Goal: Connect with others: Connect with others

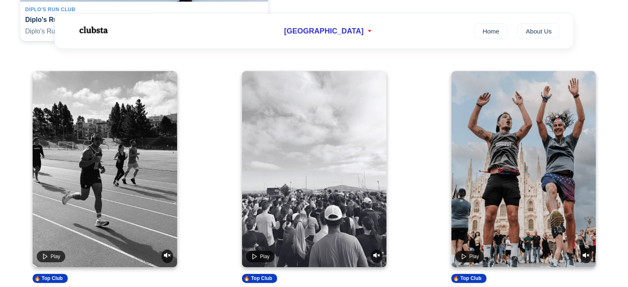
scroll to position [413, 0]
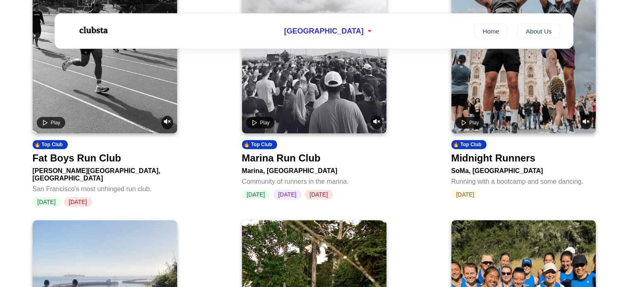
click at [268, 163] on div "Marina Run Club" at bounding box center [281, 158] width 79 height 12
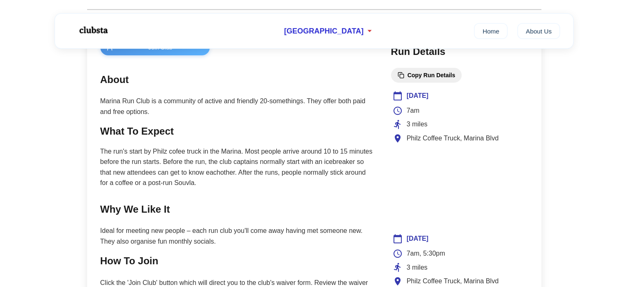
scroll to position [331, 0]
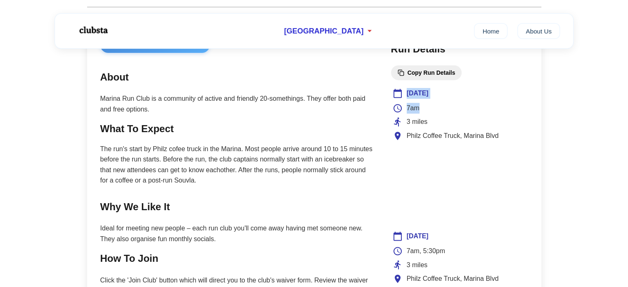
drag, startPoint x: 433, startPoint y: 112, endPoint x: 388, endPoint y: 90, distance: 49.7
click at [388, 90] on div "Join Club About Marina Run Club is a community of active and friendly 20-someth…" at bounding box center [314, 202] width 454 height 356
click at [445, 111] on div "7am" at bounding box center [460, 108] width 134 height 11
drag, startPoint x: 520, startPoint y: 138, endPoint x: 395, endPoint y: 90, distance: 134.0
click at [395, 90] on div "[DATE] 7am 3 miles Philz Coffee Truck, [GEOGRAPHIC_DATA]" at bounding box center [459, 153] width 137 height 135
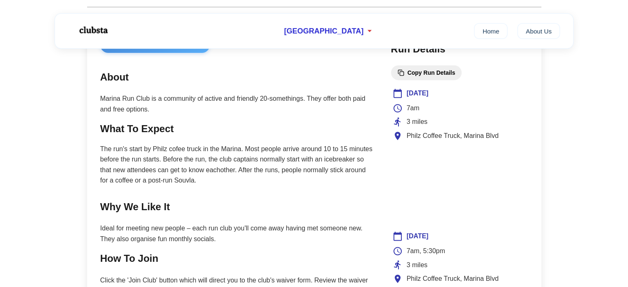
click at [370, 89] on section "About Marina Run Club is a community of active and friendly 20-somethings. They…" at bounding box center [237, 91] width 274 height 45
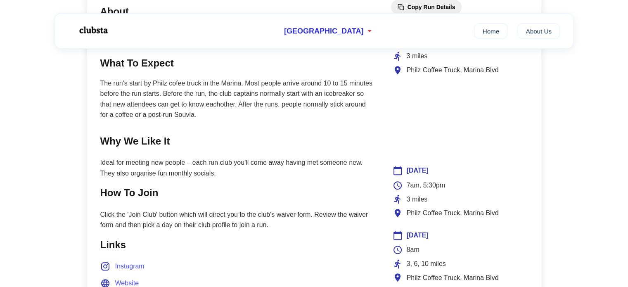
scroll to position [397, 0]
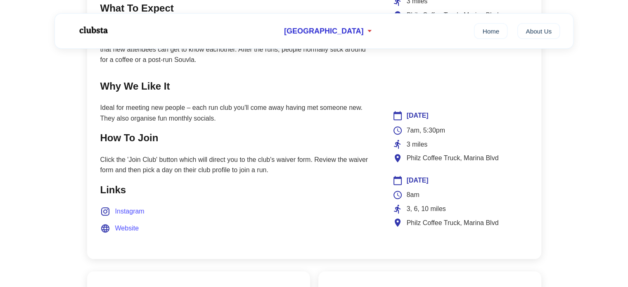
drag, startPoint x: 385, startPoint y: 124, endPoint x: 375, endPoint y: 136, distance: 15.8
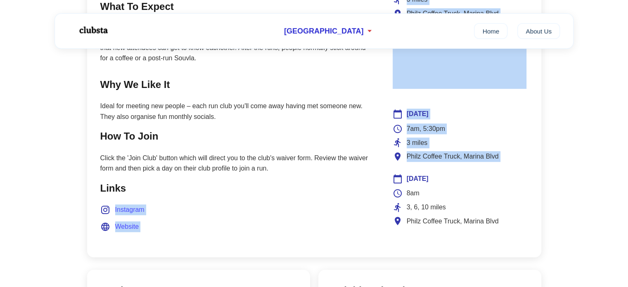
drag, startPoint x: 404, startPoint y: 177, endPoint x: 378, endPoint y: 177, distance: 26.4
click at [378, 177] on div "Join Club About Marina Run Club is a community of active and friendly 20-someth…" at bounding box center [314, 80] width 454 height 356
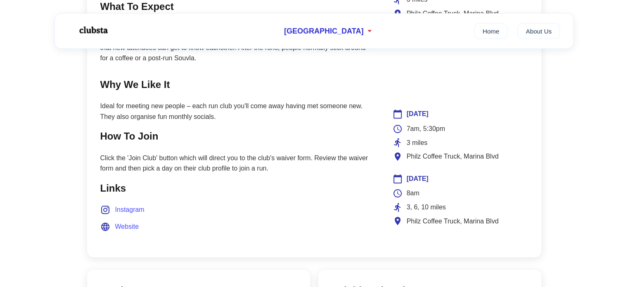
click at [369, 161] on p "Click the 'Join Club' button which will direct you to the club's waiver form. R…" at bounding box center [237, 163] width 274 height 21
drag, startPoint x: 368, startPoint y: 158, endPoint x: 276, endPoint y: 156, distance: 92.2
click at [276, 156] on p "Click the 'Join Club' button which will direct you to the club's waiver form. R…" at bounding box center [237, 163] width 274 height 21
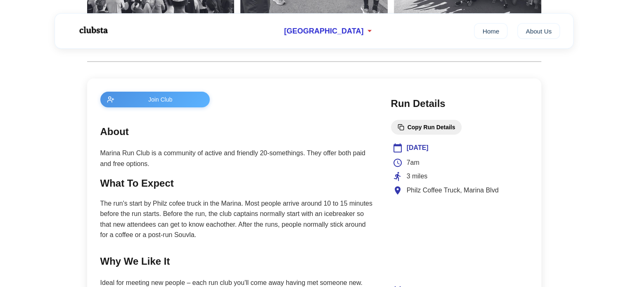
scroll to position [246, 0]
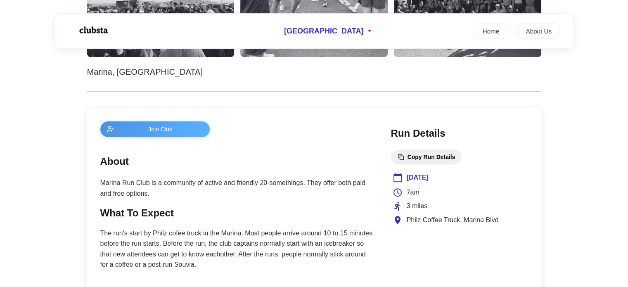
click at [156, 131] on span "Join Club" at bounding box center [161, 129] width 86 height 7
